Goal: Task Accomplishment & Management: Use online tool/utility

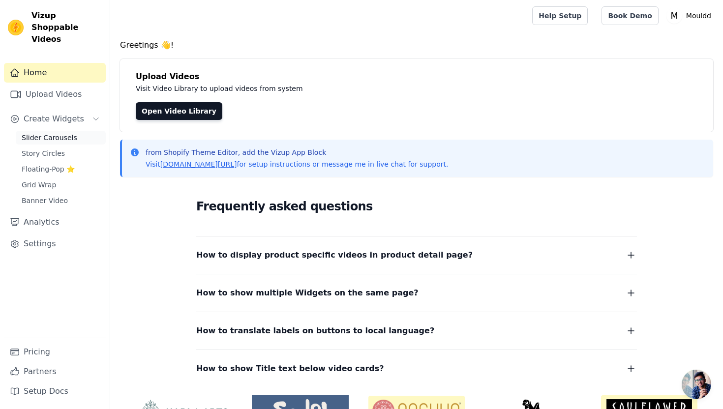
click at [63, 133] on span "Slider Carousels" at bounding box center [50, 138] width 56 height 10
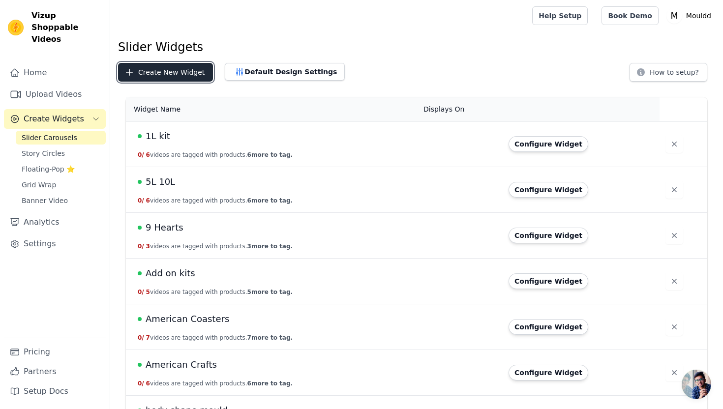
click at [179, 74] on button "Create New Widget" at bounding box center [165, 72] width 95 height 19
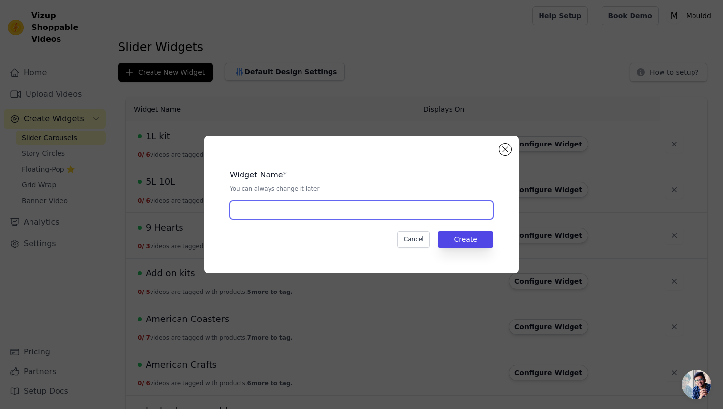
click at [261, 214] on input "text" at bounding box center [362, 210] width 264 height 19
type input "Pumpkin Pots"
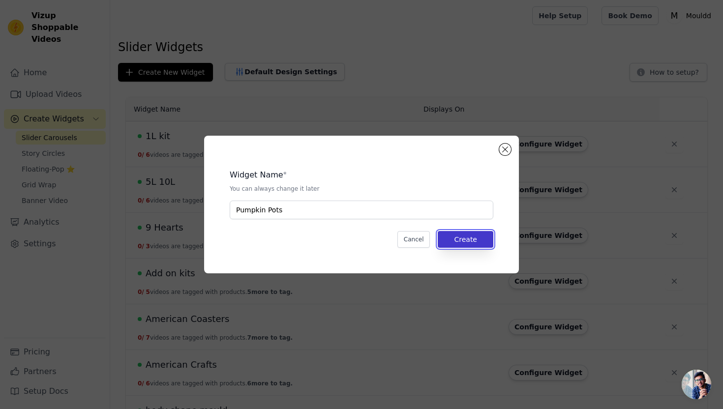
click at [470, 241] on button "Create" at bounding box center [466, 239] width 56 height 17
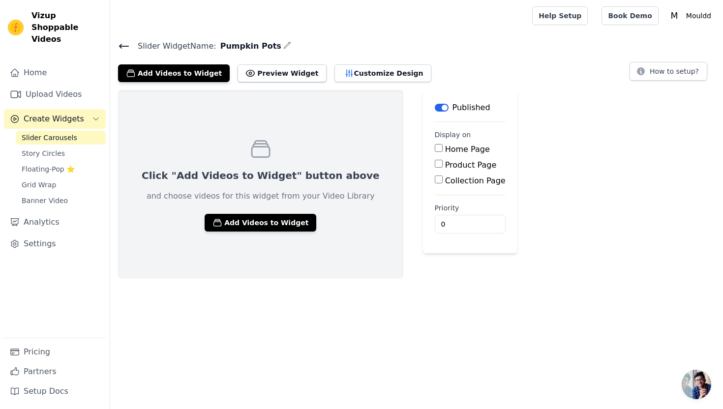
click at [232, 158] on div "Click "Add Videos to Widget" button above and choose videos for this widget fro…" at bounding box center [260, 184] width 285 height 189
click at [233, 225] on button "Add Videos to Widget" at bounding box center [261, 223] width 112 height 18
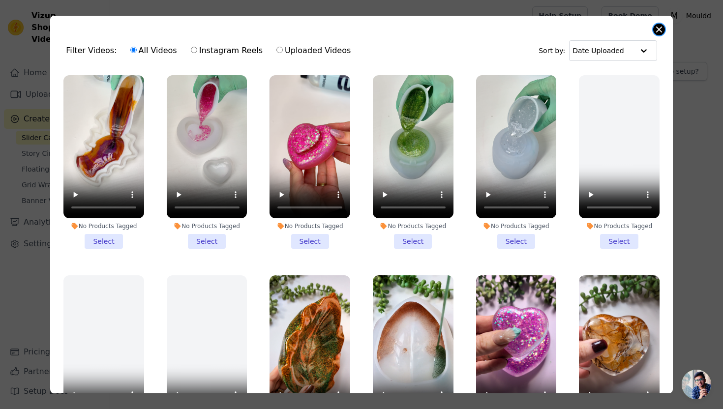
click at [657, 32] on button "Close modal" at bounding box center [659, 30] width 12 height 12
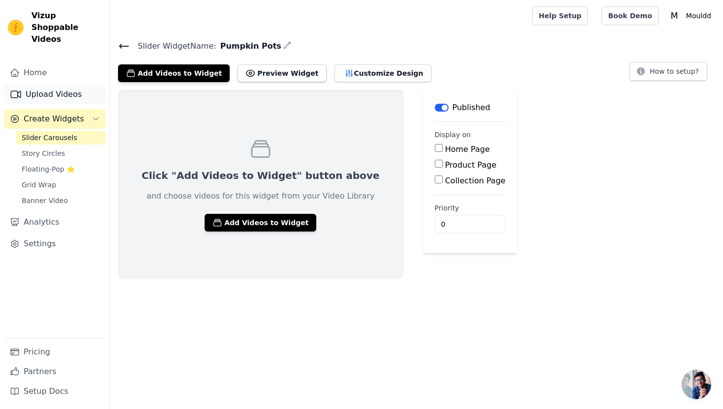
click at [32, 86] on link "Upload Videos" at bounding box center [55, 95] width 102 height 20
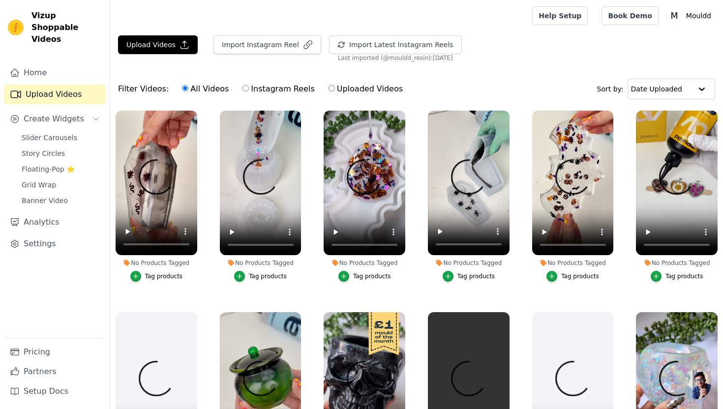
scroll to position [1379, 0]
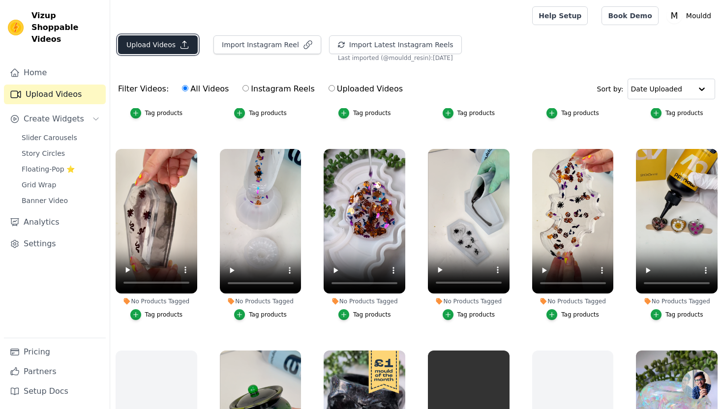
click at [180, 48] on icon "button" at bounding box center [185, 45] width 10 height 10
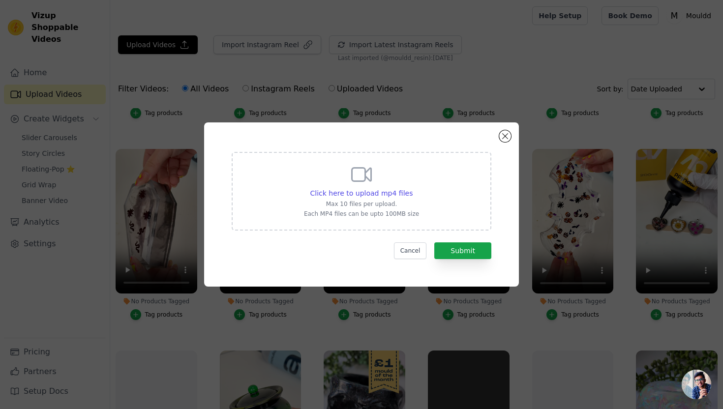
click at [289, 185] on div "Click here to upload mp4 files Max 10 files per upload. Each MP4 files can be u…" at bounding box center [362, 191] width 260 height 79
click at [412, 188] on input "Click here to upload mp4 files Max 10 files per upload. Each MP4 files can be u…" at bounding box center [412, 188] width 0 height 0
click at [508, 133] on button "Close modal" at bounding box center [505, 136] width 12 height 12
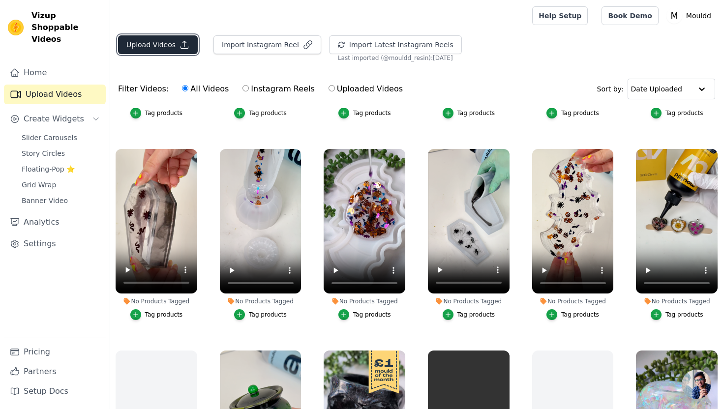
click at [174, 38] on button "Upload Videos" at bounding box center [158, 44] width 80 height 19
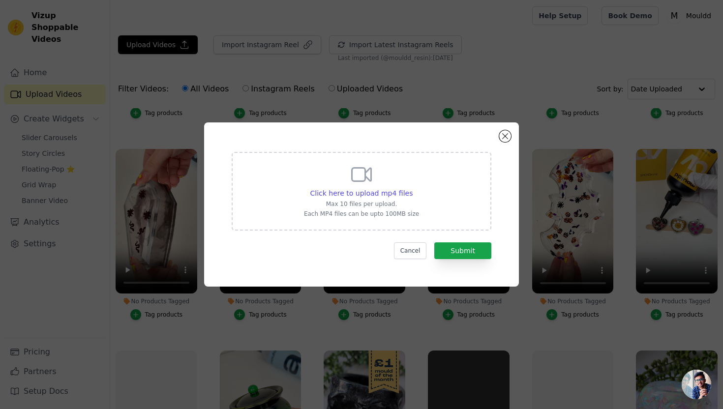
click at [296, 185] on div "Click here to upload mp4 files Max 10 files per upload. Each MP4 files can be u…" at bounding box center [362, 191] width 260 height 79
click at [412, 188] on input "Click here to upload mp4 files Max 10 files per upload. Each MP4 files can be u…" at bounding box center [412, 188] width 0 height 0
type input "C:\fakepath\PXL_20250920_072440251.LOCKED~2 (1).mp4"
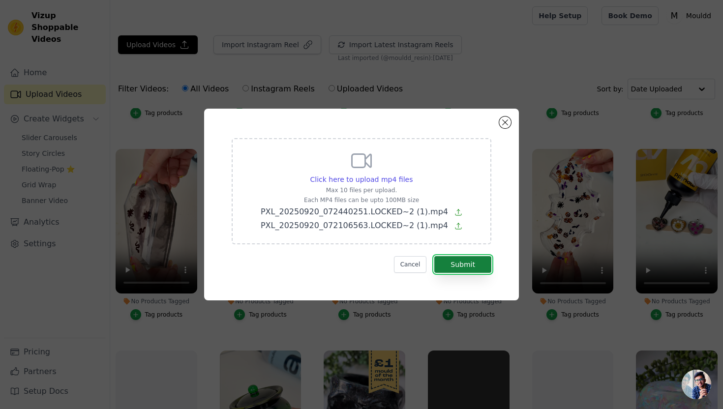
click at [475, 266] on button "Submit" at bounding box center [462, 264] width 57 height 17
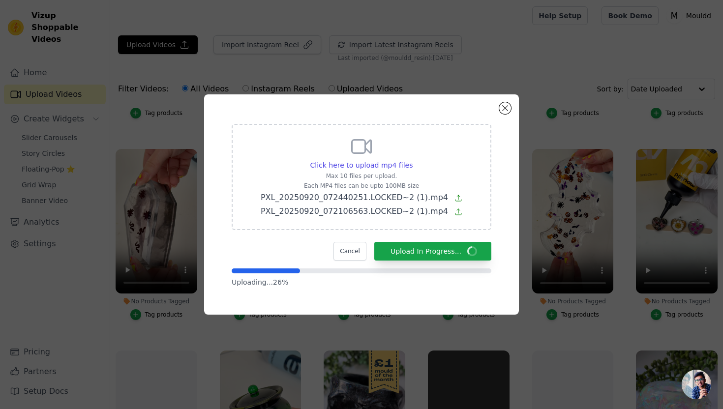
click at [430, 138] on div "Click here to upload mp4 files Max 10 files per upload. Each MP4 files can be u…" at bounding box center [362, 176] width 202 height 83
click at [413, 160] on input "Click here to upload mp4 files Max 10 files per upload. Each MP4 files can be u…" at bounding box center [412, 160] width 0 height 0
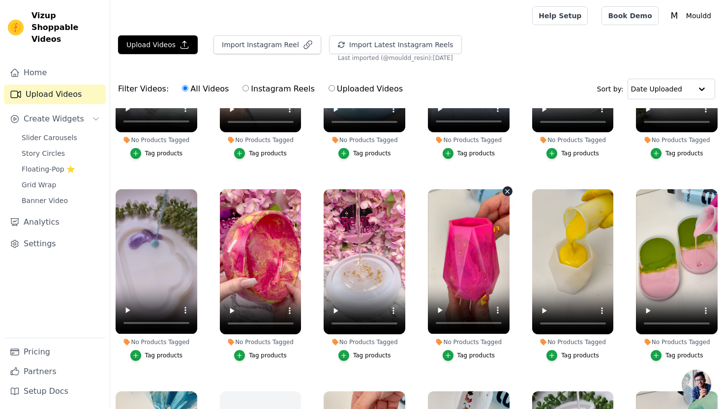
scroll to position [979, 0]
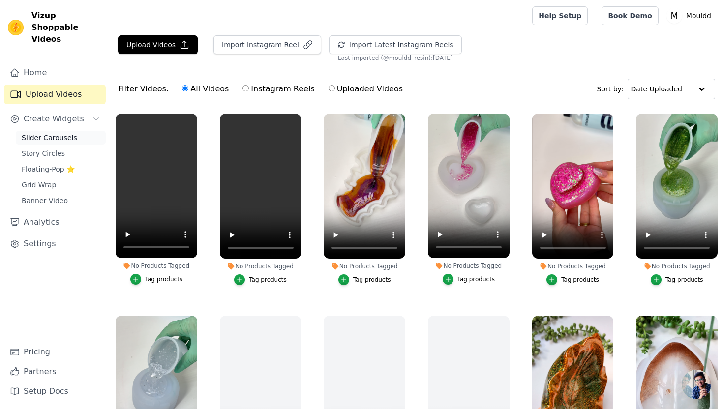
click at [72, 133] on span "Slider Carousels" at bounding box center [50, 138] width 56 height 10
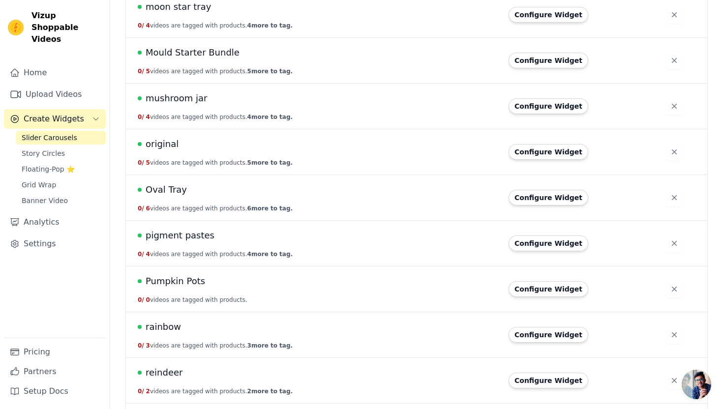
scroll to position [1650, 0]
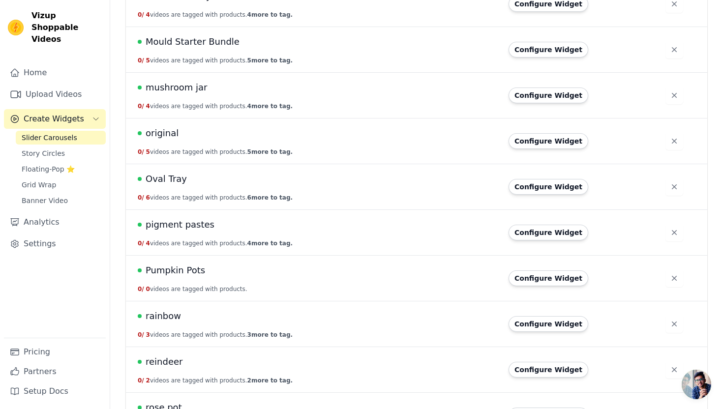
click at [186, 271] on span "Pumpkin Pots" at bounding box center [176, 271] width 60 height 14
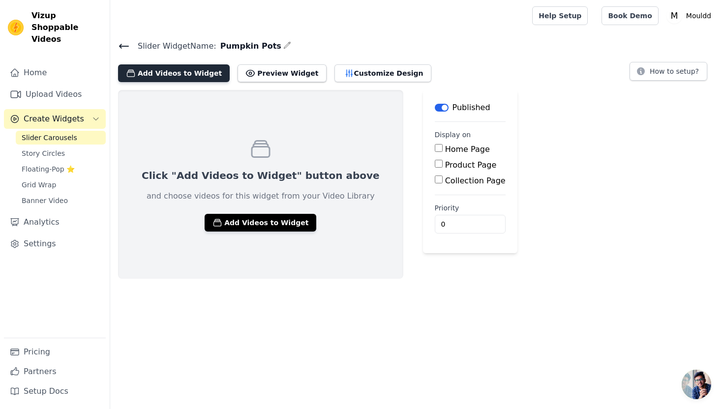
click at [190, 73] on button "Add Videos to Widget" at bounding box center [174, 73] width 112 height 18
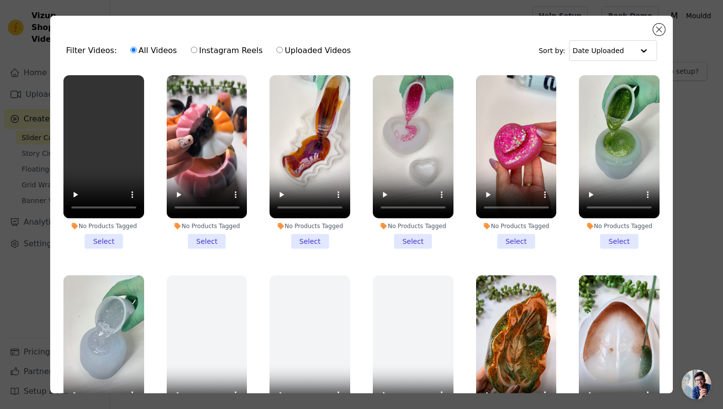
click at [210, 245] on li "No Products Tagged Select" at bounding box center [207, 162] width 81 height 174
click at [0, 0] on input "No Products Tagged Select" at bounding box center [0, 0] width 0 height 0
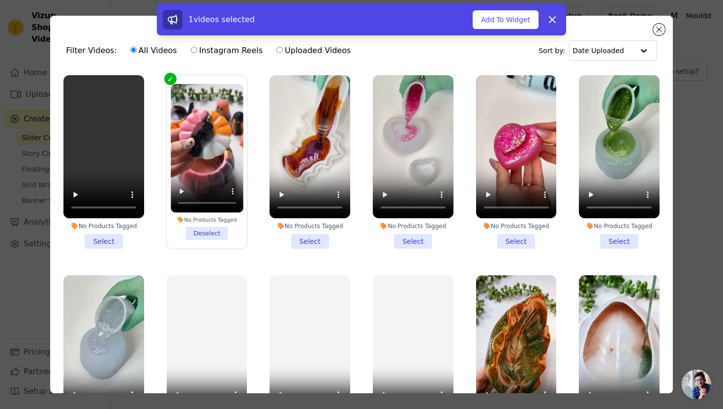
click at [99, 239] on li "No Products Tagged Select" at bounding box center [103, 162] width 81 height 174
click at [0, 0] on input "No Products Tagged Select" at bounding box center [0, 0] width 0 height 0
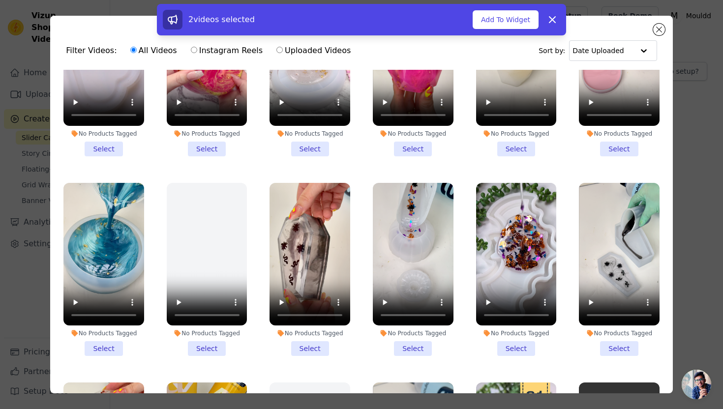
scroll to position [1298, 0]
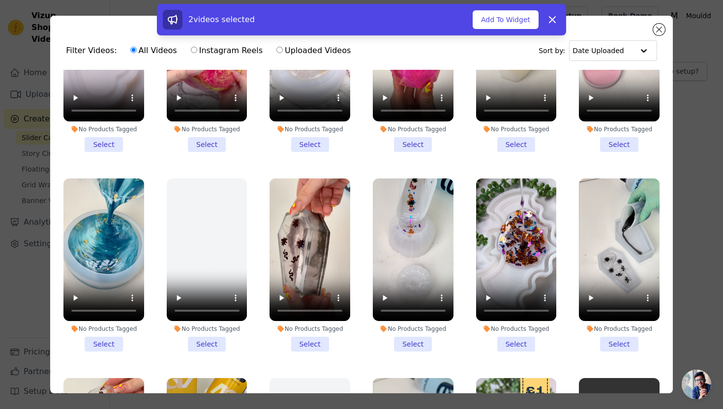
click at [414, 345] on li "No Products Tagged Select" at bounding box center [413, 266] width 81 height 174
click at [0, 0] on input "No Products Tagged Select" at bounding box center [0, 0] width 0 height 0
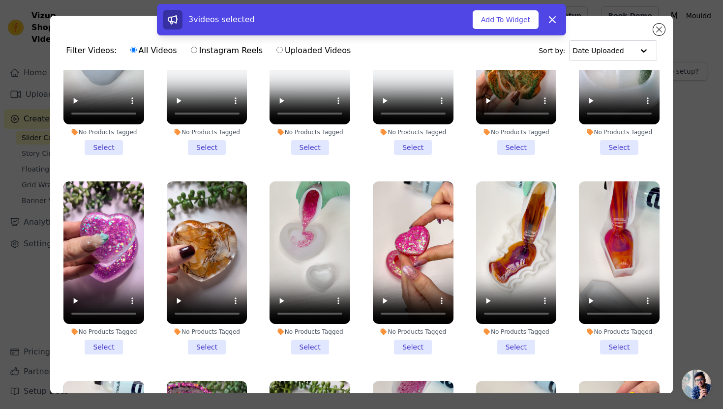
scroll to position [0, 0]
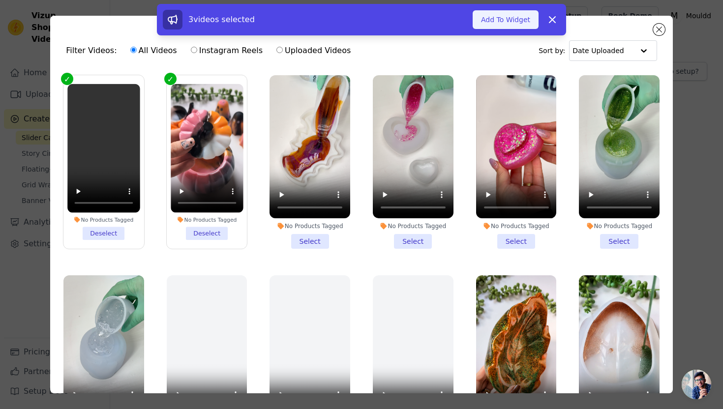
click at [509, 26] on button "Add To Widget" at bounding box center [506, 19] width 66 height 19
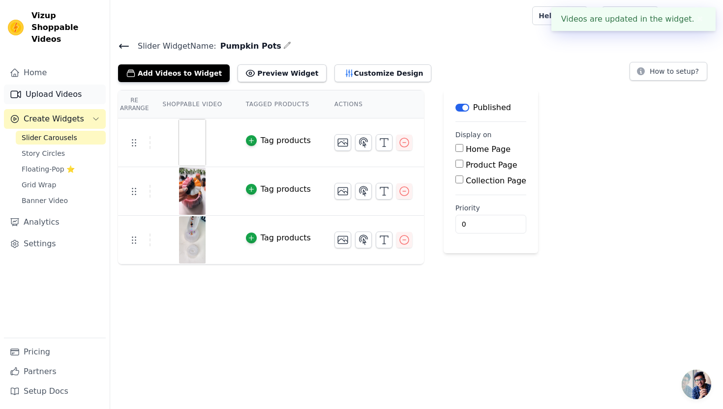
click at [40, 85] on link "Upload Videos" at bounding box center [55, 95] width 102 height 20
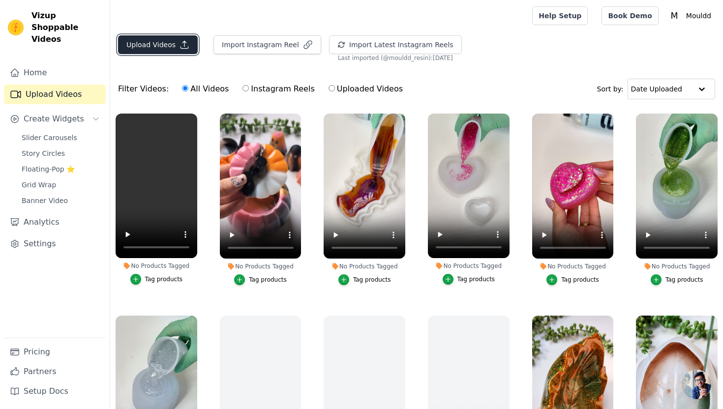
click at [166, 49] on button "Upload Videos" at bounding box center [158, 44] width 80 height 19
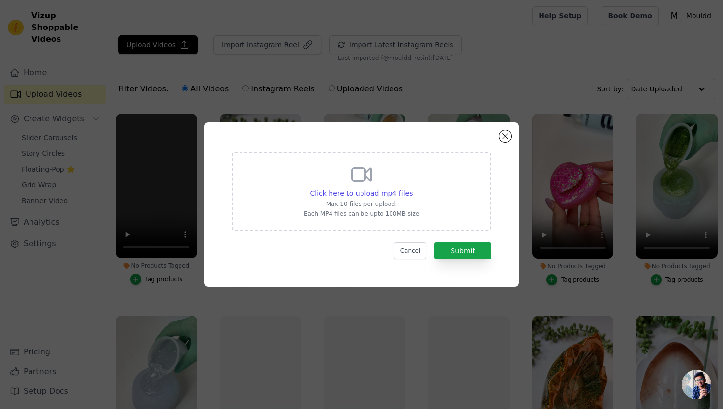
click at [285, 197] on div "Click here to upload mp4 files Max 10 files per upload. Each MP4 files can be u…" at bounding box center [362, 191] width 260 height 79
click at [412, 188] on input "Click here to upload mp4 files Max 10 files per upload. Each MP4 files can be u…" at bounding box center [412, 188] width 0 height 0
type input "C:\fakepath\Potion Pumpkin Reveal.mp4"
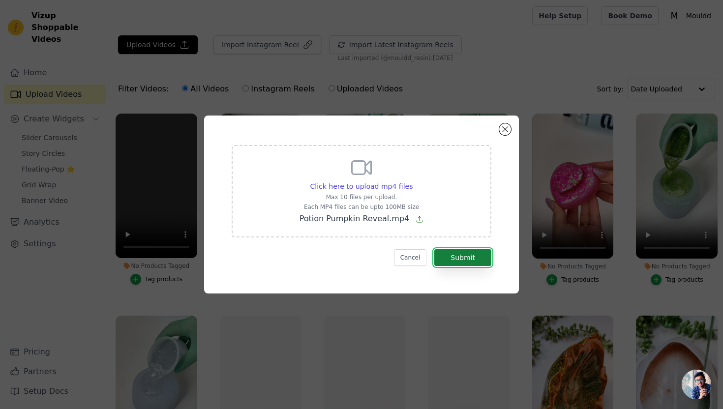
click at [466, 261] on button "Submit" at bounding box center [462, 257] width 57 height 17
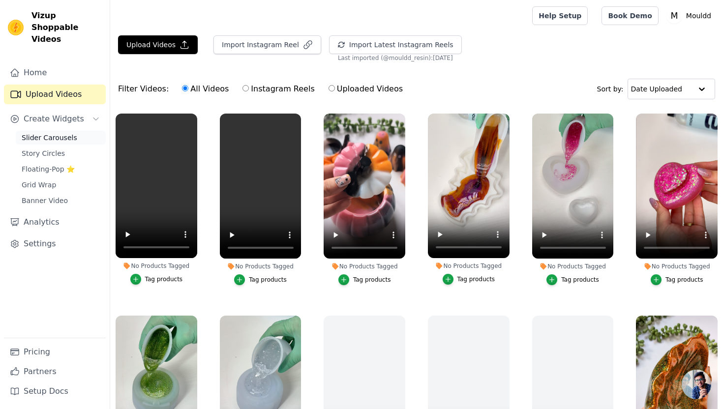
click at [79, 131] on link "Slider Carousels" at bounding box center [61, 138] width 90 height 14
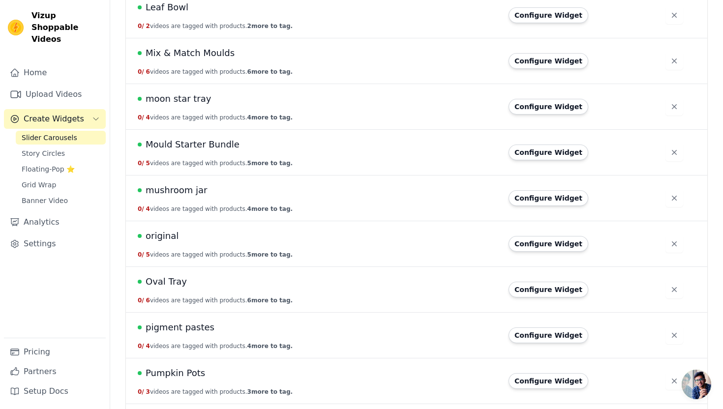
scroll to position [1548, 0]
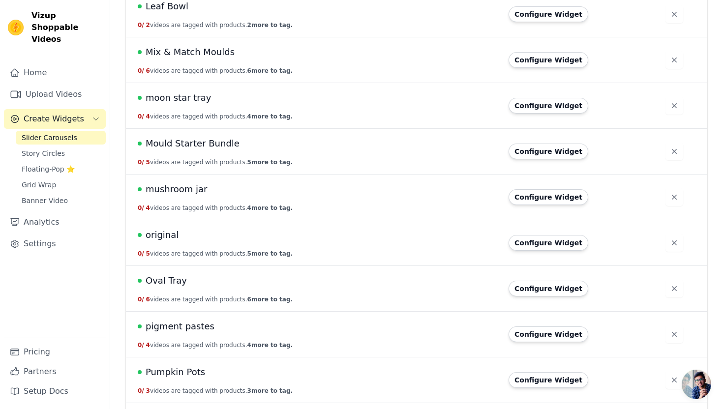
click at [196, 371] on span "Pumpkin Pots" at bounding box center [176, 373] width 60 height 14
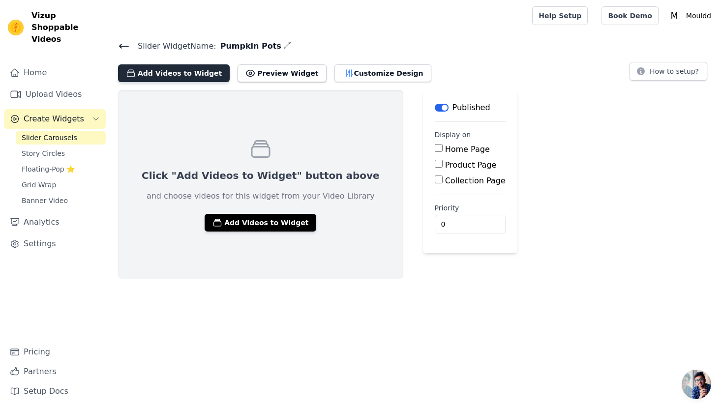
click at [201, 77] on button "Add Videos to Widget" at bounding box center [174, 73] width 112 height 18
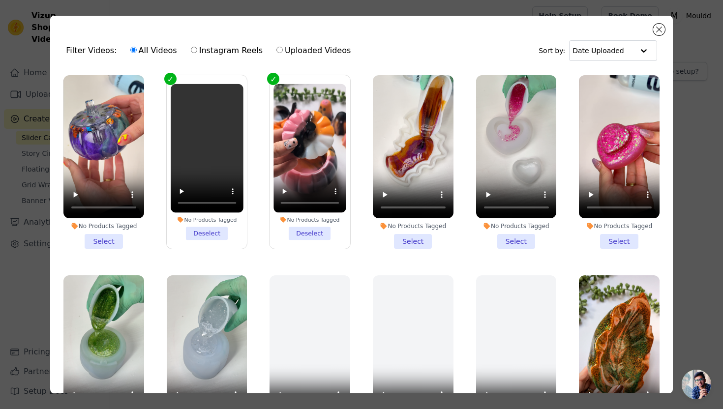
click at [111, 238] on li "No Products Tagged Select" at bounding box center [103, 162] width 81 height 174
click at [0, 0] on input "No Products Tagged Select" at bounding box center [0, 0] width 0 height 0
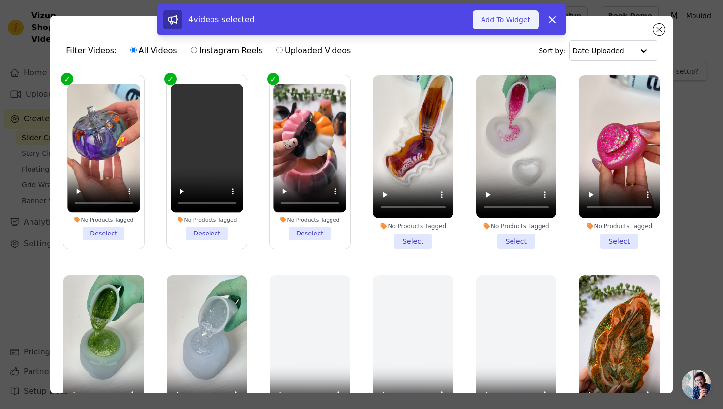
click at [495, 21] on button "Add To Widget" at bounding box center [506, 19] width 66 height 19
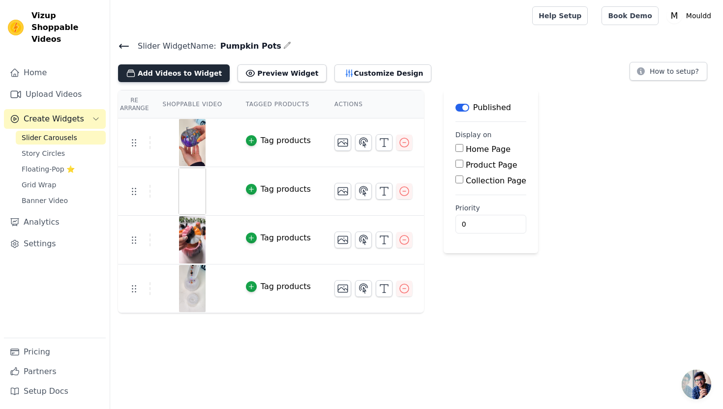
click at [183, 71] on button "Add Videos to Widget" at bounding box center [174, 73] width 112 height 18
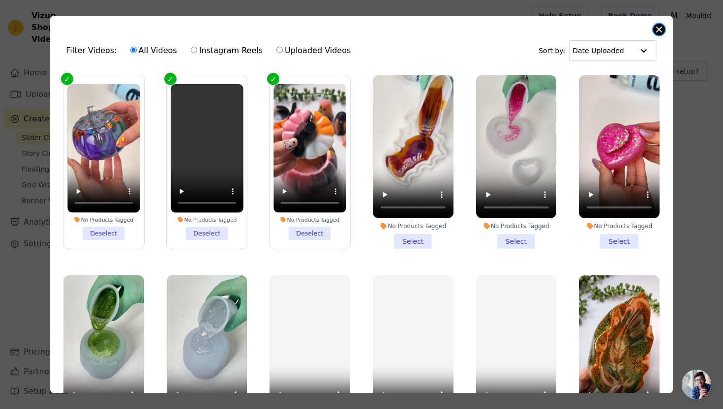
click at [660, 29] on button "Close modal" at bounding box center [659, 30] width 12 height 12
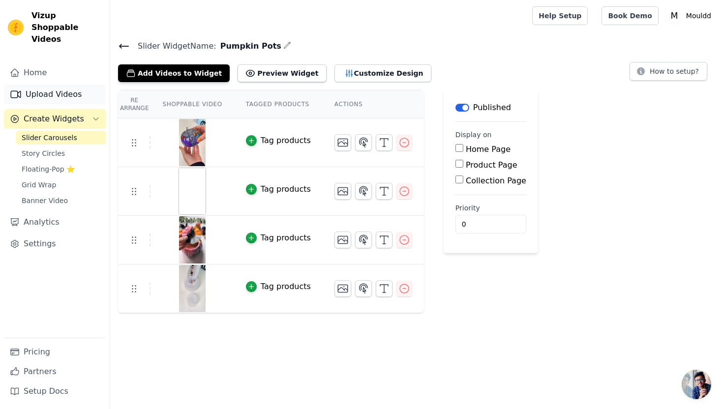
click at [69, 88] on link "Upload Videos" at bounding box center [55, 95] width 102 height 20
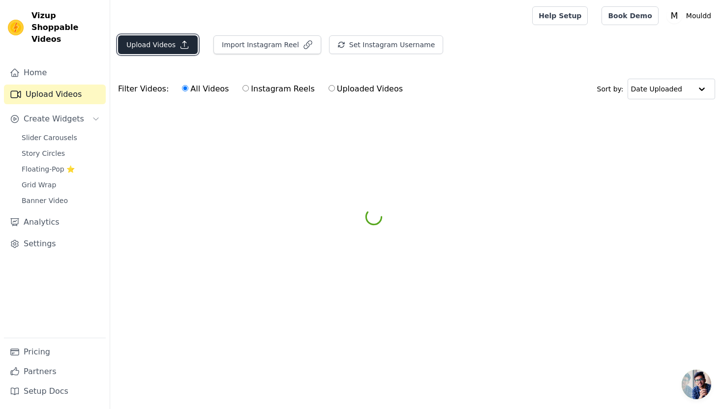
click at [180, 48] on icon "button" at bounding box center [185, 45] width 10 height 10
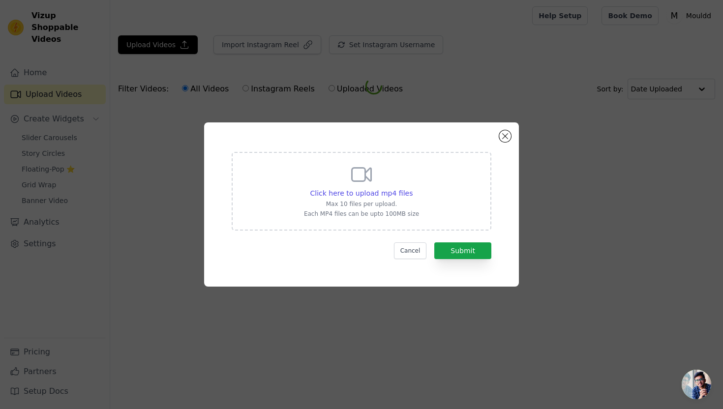
click at [274, 188] on div "Click here to upload mp4 files Max 10 files per upload. Each MP4 files can be u…" at bounding box center [362, 191] width 260 height 79
click at [412, 188] on input "Click here to upload mp4 files Max 10 files per upload. Each MP4 files can be u…" at bounding box center [412, 188] width 0 height 0
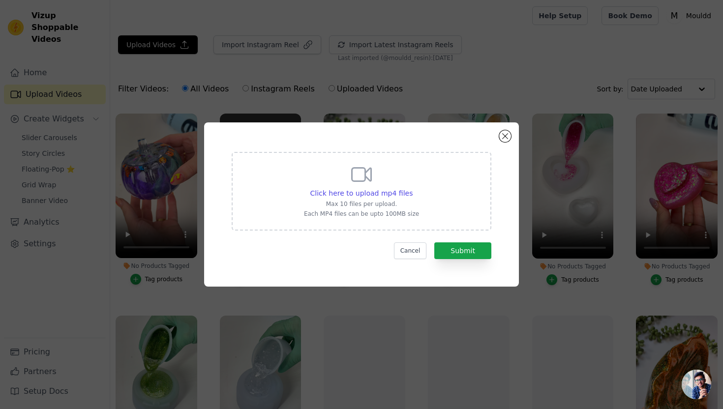
click at [332, 179] on div "Click here to upload mp4 files Max 10 files per upload. Each MP4 files can be u…" at bounding box center [361, 190] width 115 height 55
click at [412, 188] on input "Click here to upload mp4 files Max 10 files per upload. Each MP4 files can be u…" at bounding box center [412, 188] width 0 height 0
type input "C:\fakepath\Pink Pumpkin Twist.mp4"
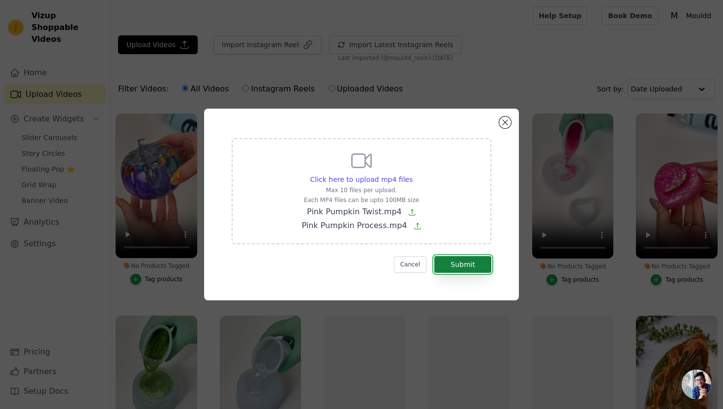
click at [474, 264] on button "Submit" at bounding box center [462, 264] width 57 height 17
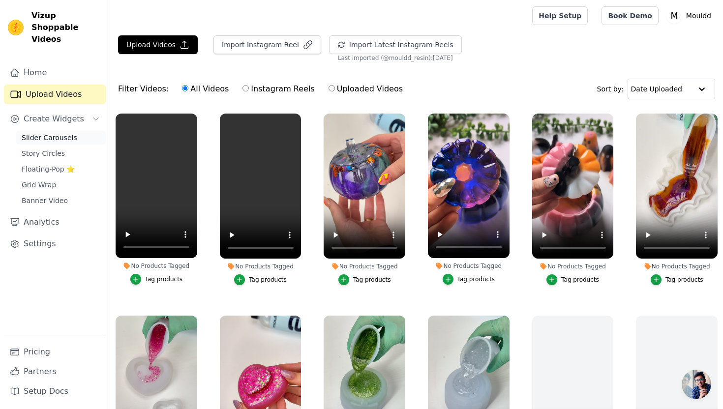
click at [79, 131] on link "Slider Carousels" at bounding box center [61, 138] width 90 height 14
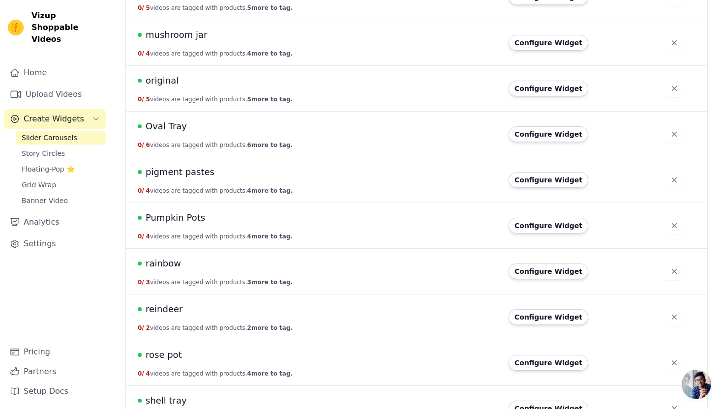
scroll to position [1709, 0]
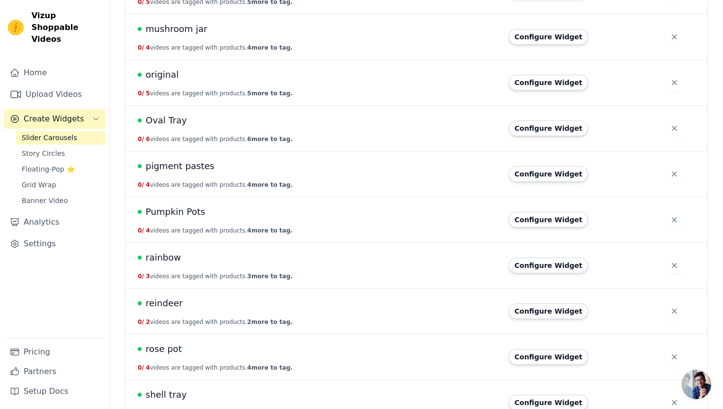
click at [187, 209] on span "Pumpkin Pots" at bounding box center [176, 212] width 60 height 14
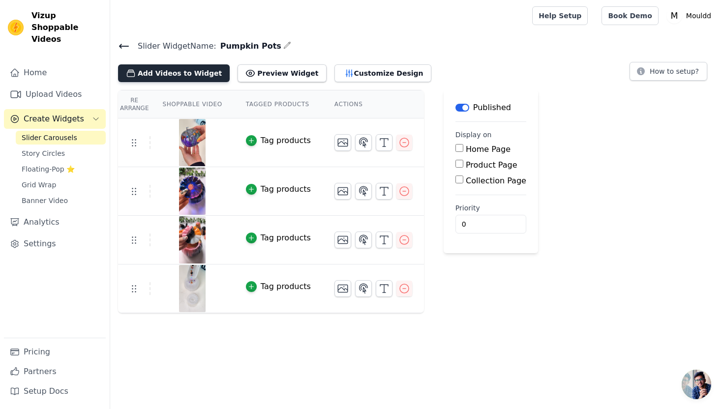
click at [192, 76] on button "Add Videos to Widget" at bounding box center [174, 73] width 112 height 18
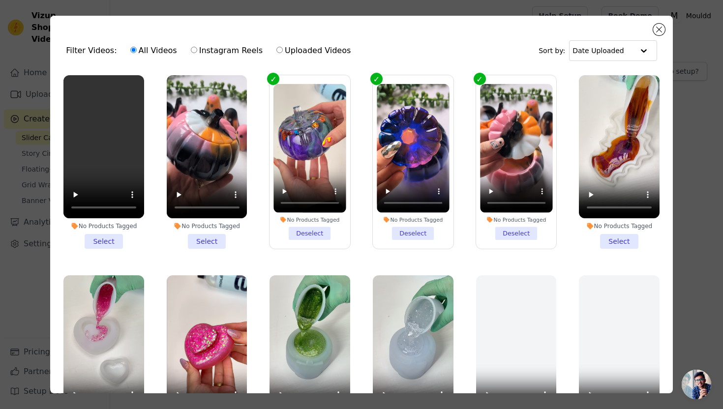
click at [202, 235] on li "No Products Tagged Select" at bounding box center [207, 162] width 81 height 174
click at [0, 0] on input "No Products Tagged Select" at bounding box center [0, 0] width 0 height 0
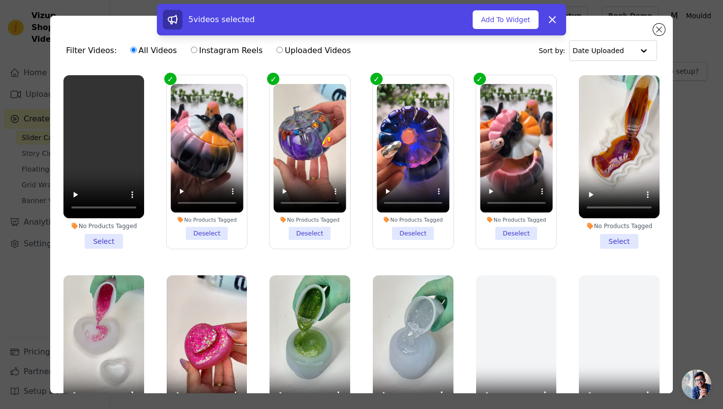
click at [100, 242] on li "No Products Tagged Select" at bounding box center [103, 162] width 81 height 174
click at [0, 0] on input "No Products Tagged Select" at bounding box center [0, 0] width 0 height 0
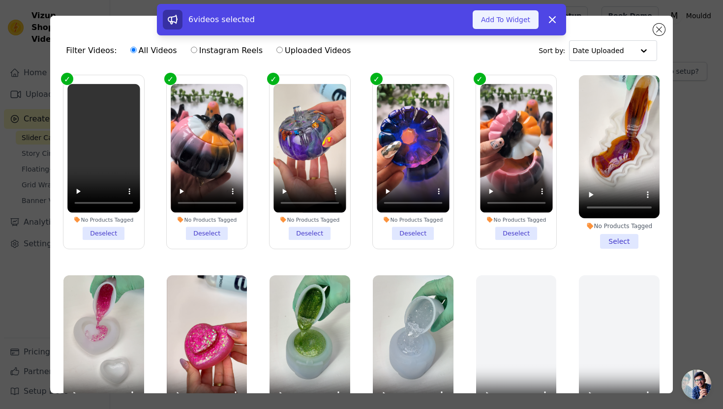
click at [498, 17] on button "Add To Widget" at bounding box center [506, 19] width 66 height 19
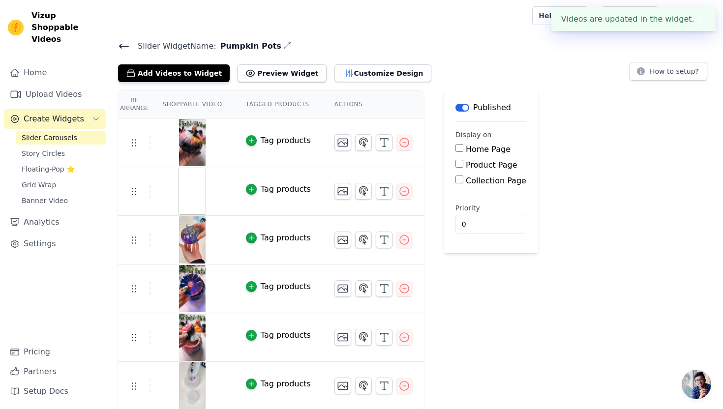
scroll to position [1, 0]
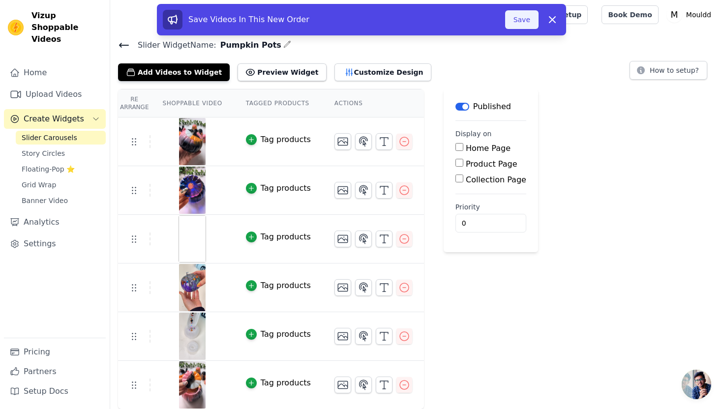
click at [513, 22] on button "Save" at bounding box center [521, 19] width 33 height 19
